Goal: Task Accomplishment & Management: Complete application form

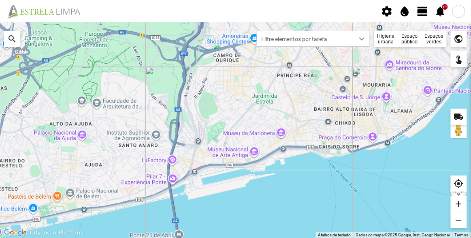
click at [420, 13] on span "view_day" at bounding box center [422, 11] width 12 height 12
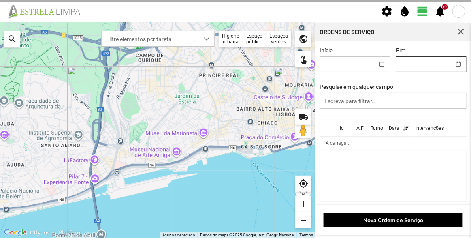
click at [422, 66] on body "settings water_drop view_day +9 notifications Para navegar no mapa com gestos d…" at bounding box center [235, 119] width 471 height 238
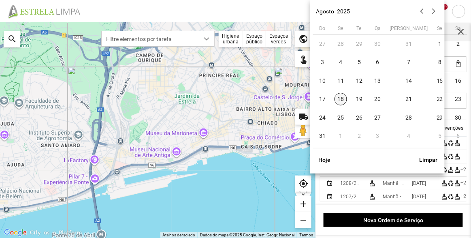
click at [337, 97] on span "18" at bounding box center [340, 99] width 13 height 13
type input "[DATE]"
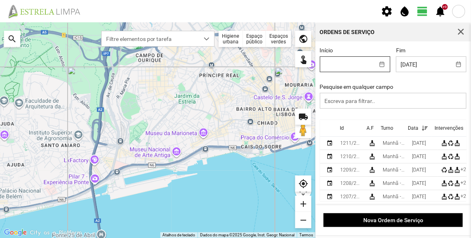
click at [336, 62] on body "settings water_drop view_day +9 notifications Para navegar no mapa com gestos d…" at bounding box center [235, 119] width 471 height 238
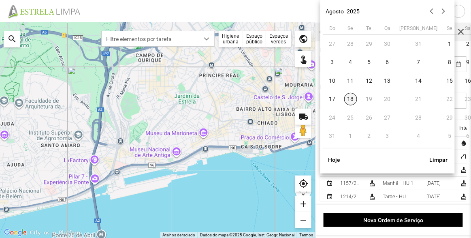
click at [348, 105] on span "18" at bounding box center [350, 99] width 13 height 13
type input "[DATE]"
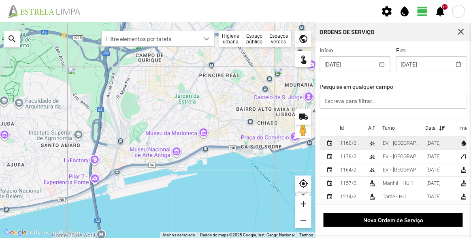
click at [393, 143] on div "EV - [GEOGRAPHIC_DATA] A" at bounding box center [400, 143] width 37 height 6
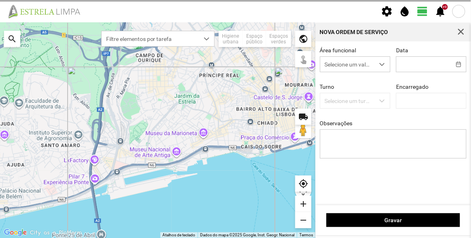
type input "[DATE]"
type textarea "Sede e Viveiro, [GEOGRAPHIC_DATA] Antiga e Condomínio do Quelhas e Av. [PERSON_…"
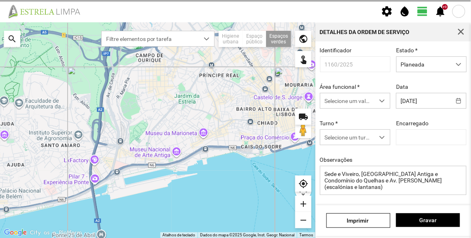
type input "[PERSON_NAME]"
click at [422, 63] on span "Planeada" at bounding box center [423, 64] width 54 height 15
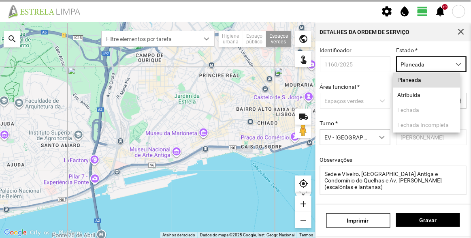
scroll to position [4, 34]
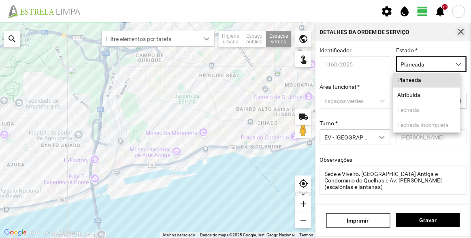
click at [458, 30] on span "button" at bounding box center [460, 31] width 7 height 7
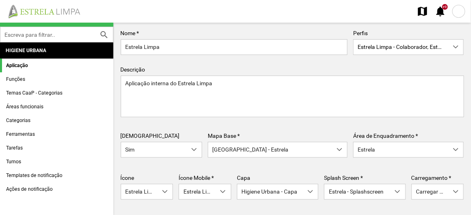
scroll to position [134, 0]
